Goal: Go to known website: Access a specific website the user already knows

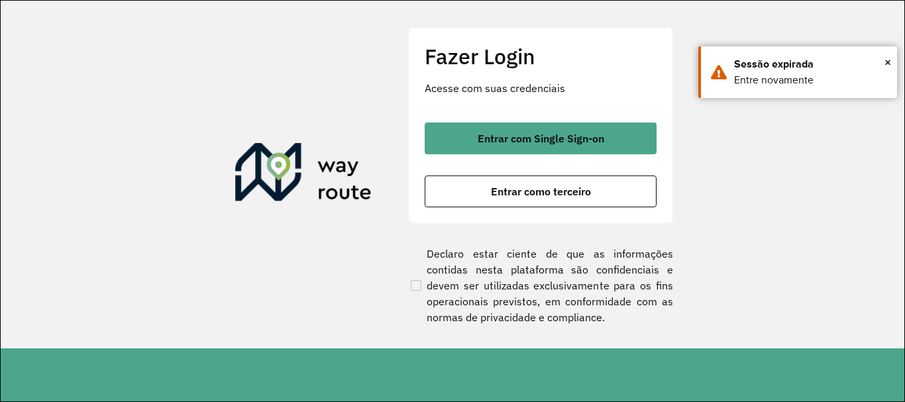
click at [473, 113] on div "Fazer Login Acesse com suas credenciais Entrar com Single Sign-on Entrar como t…" at bounding box center [540, 125] width 265 height 196
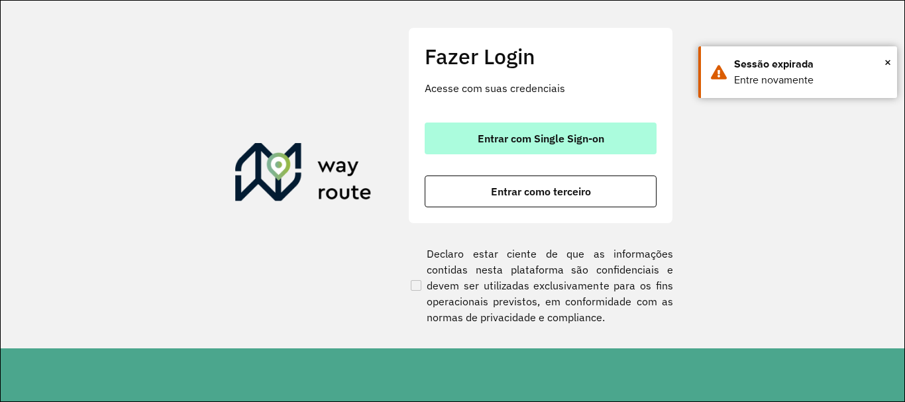
click at [471, 150] on button "Entrar com Single Sign-on" at bounding box center [540, 139] width 232 height 32
